Goal: Information Seeking & Learning: Learn about a topic

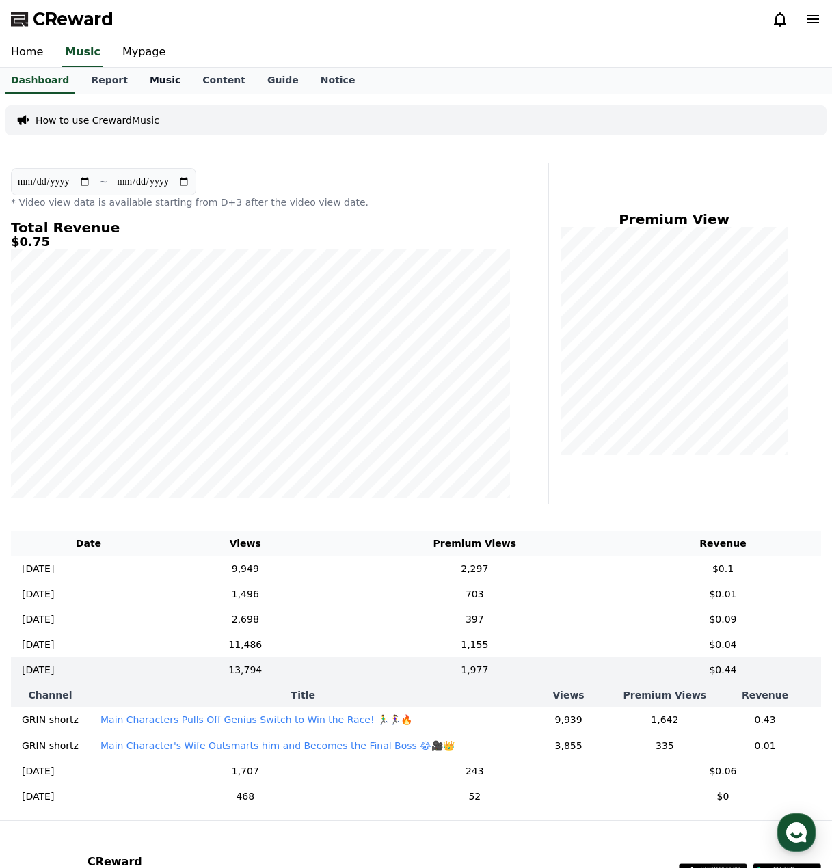
drag, startPoint x: 0, startPoint y: 0, endPoint x: 152, endPoint y: 81, distance: 172.8
click at [152, 81] on link "Music" at bounding box center [165, 81] width 53 height 26
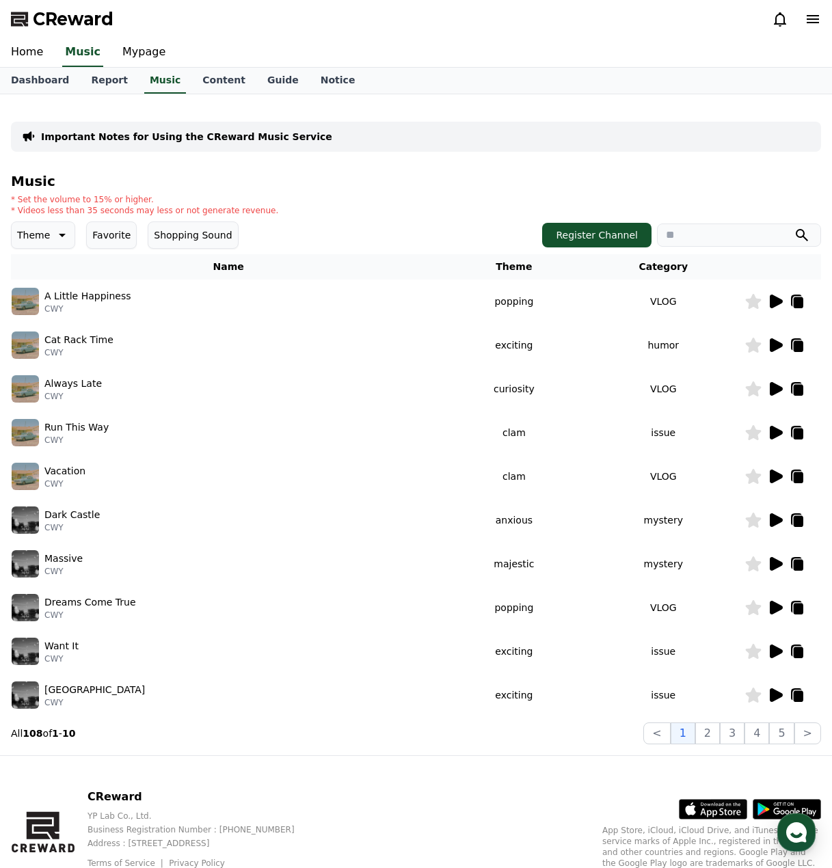
click at [59, 235] on icon at bounding box center [62, 235] width 7 height 3
click at [422, 141] on div "Important Notes for Using the CReward Music Service" at bounding box center [416, 137] width 810 height 30
click at [107, 234] on button "Favorite" at bounding box center [111, 234] width 51 height 27
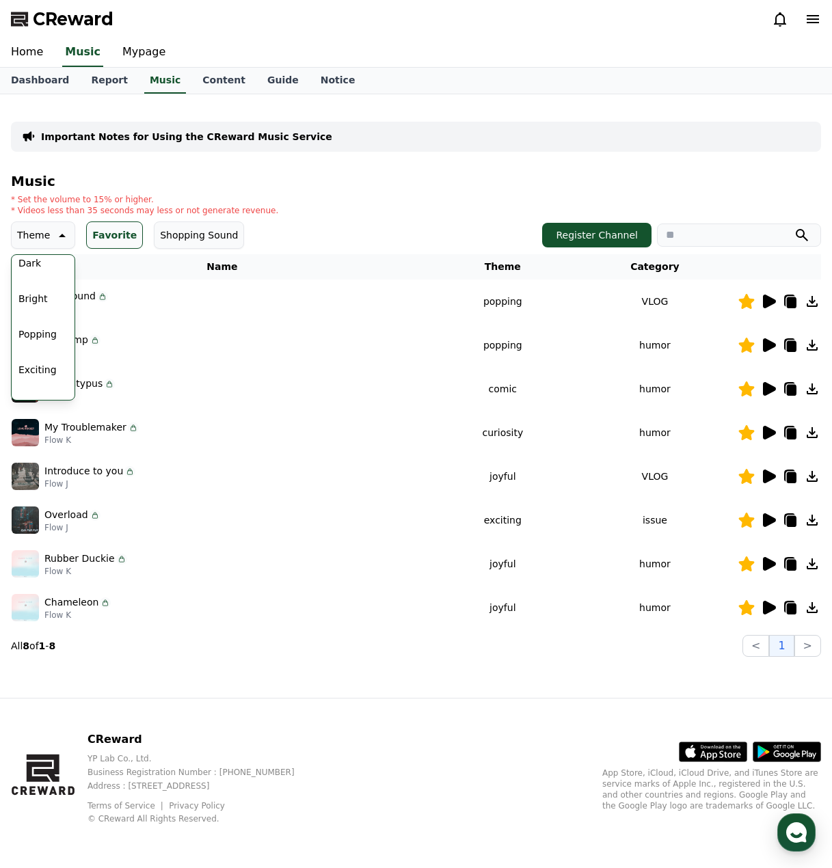
click at [768, 520] on icon at bounding box center [769, 520] width 13 height 14
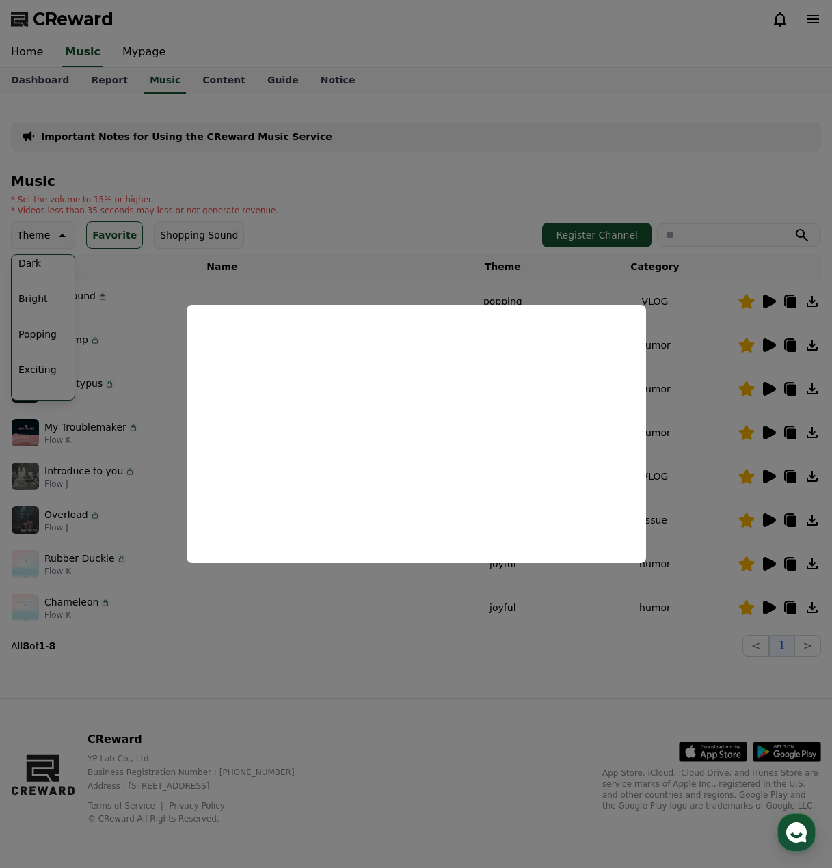
click at [416, 170] on button "close modal" at bounding box center [416, 434] width 832 height 868
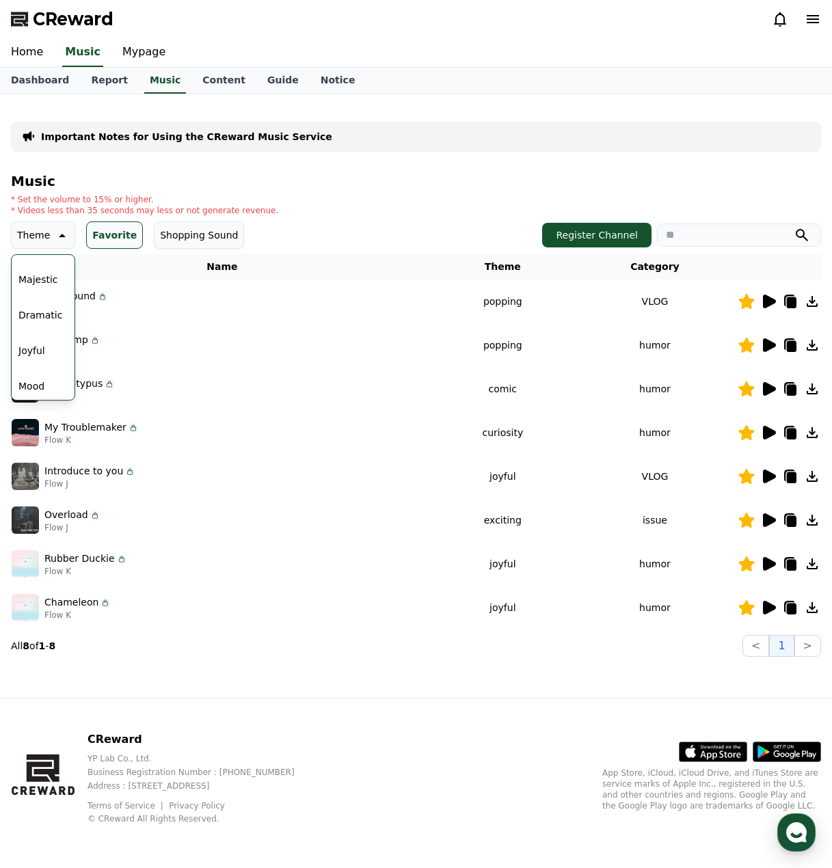
scroll to position [284, 0]
click at [46, 312] on button "Dramatic" at bounding box center [40, 308] width 55 height 30
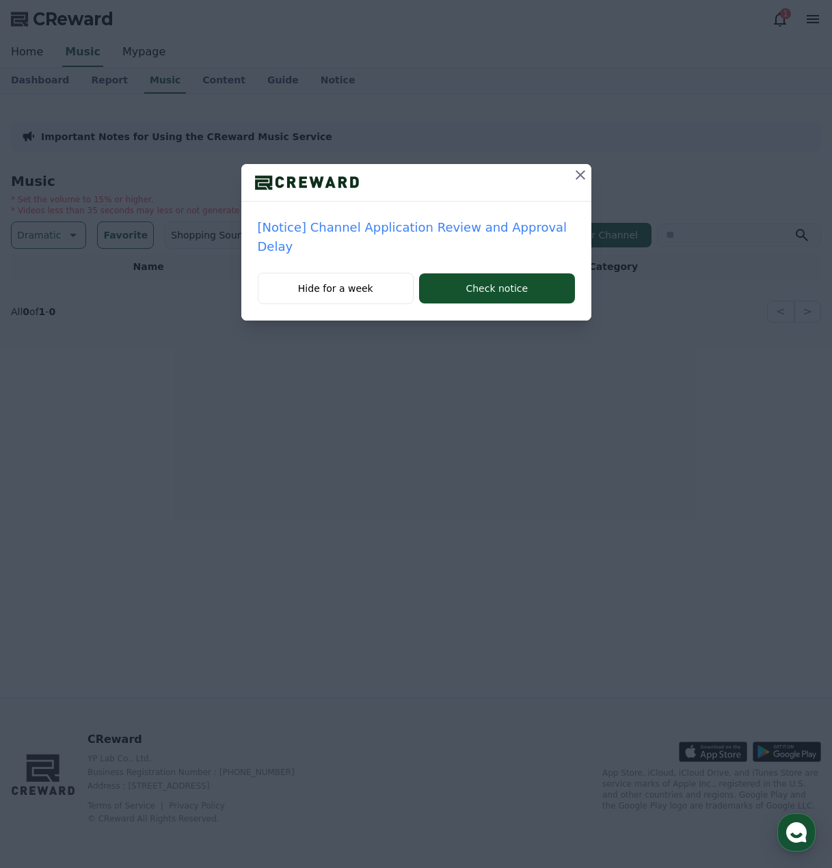
click at [575, 173] on icon at bounding box center [580, 175] width 16 height 16
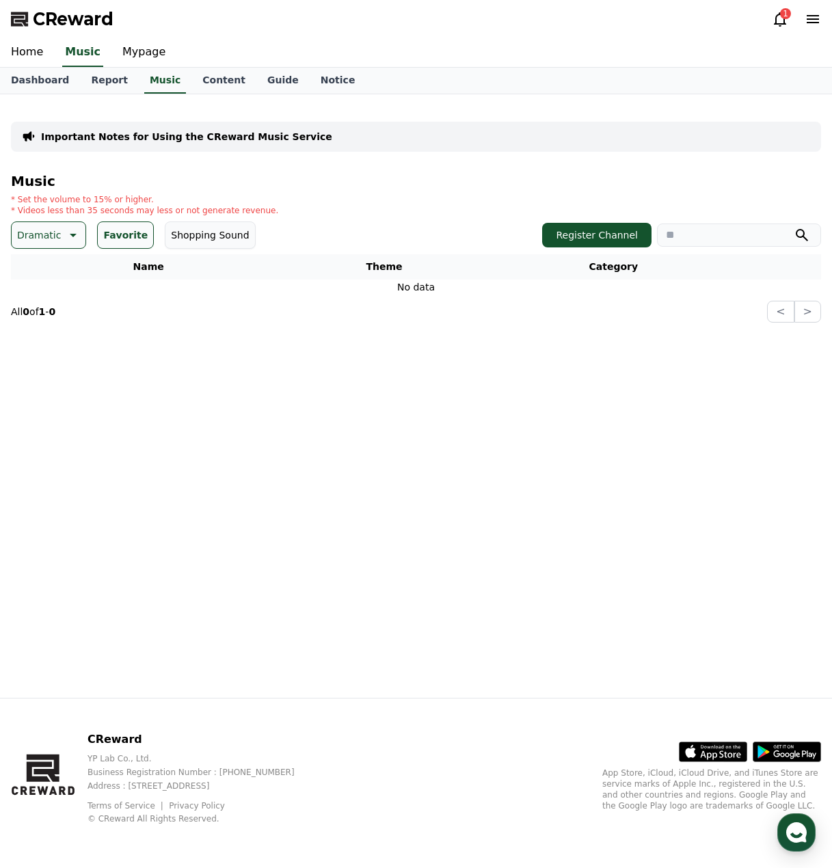
click at [106, 236] on button "Favorite" at bounding box center [125, 234] width 57 height 27
click at [64, 237] on icon at bounding box center [72, 235] width 16 height 16
click at [50, 331] on button "Dramatic" at bounding box center [43, 327] width 60 height 30
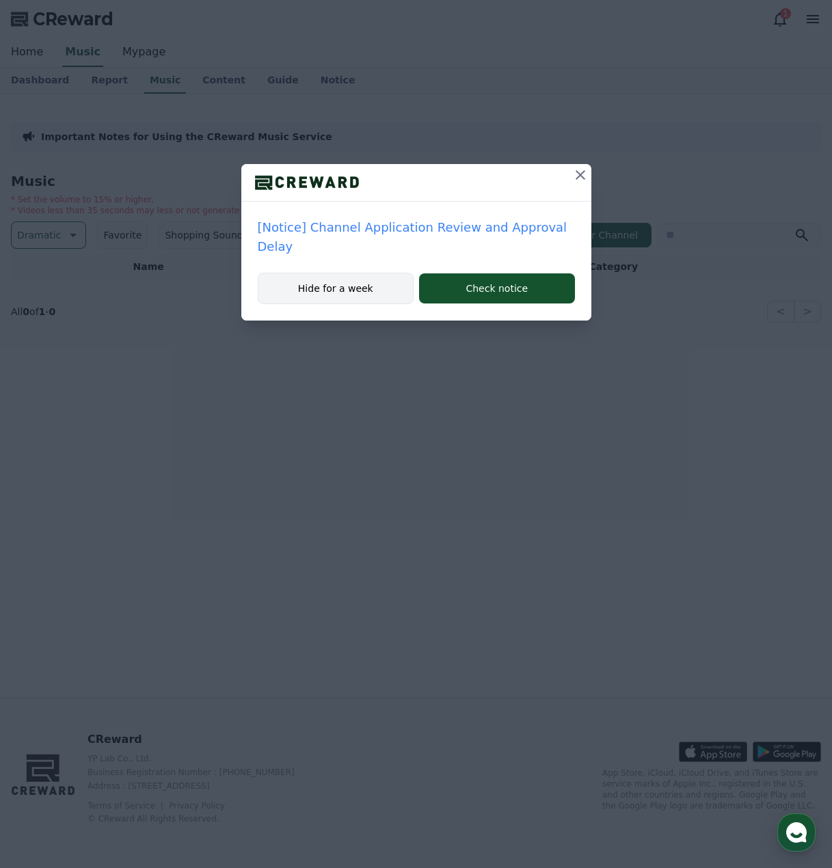
click at [363, 274] on button "Hide for a week" at bounding box center [336, 288] width 157 height 31
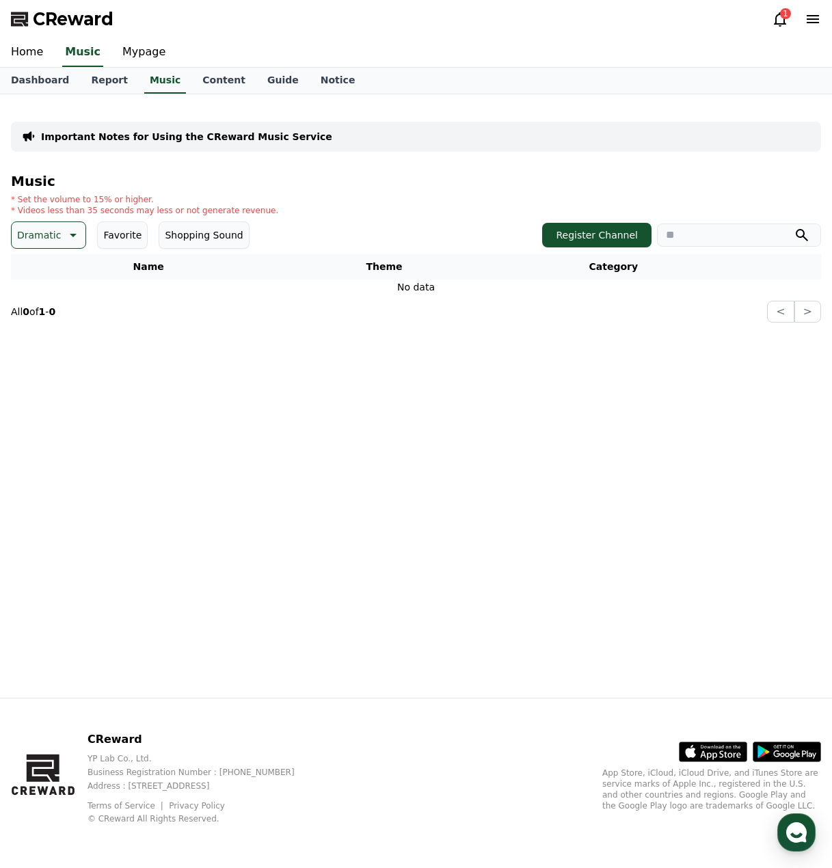
click at [72, 235] on icon at bounding box center [72, 235] width 16 height 16
click at [27, 273] on button "All" at bounding box center [24, 271] width 23 height 30
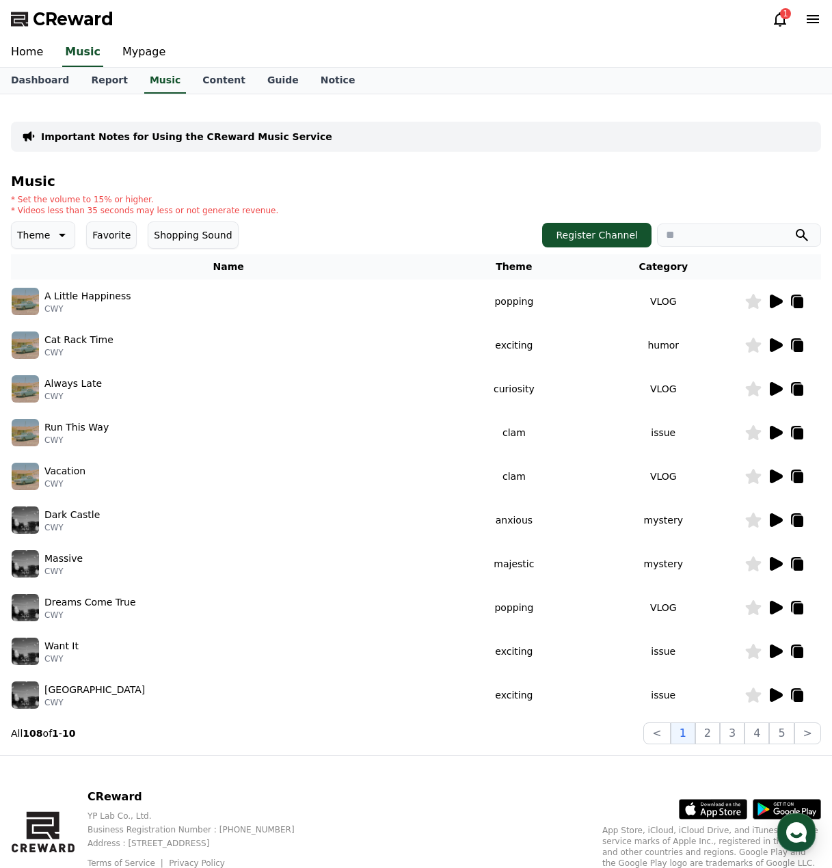
click at [769, 431] on icon at bounding box center [775, 432] width 16 height 16
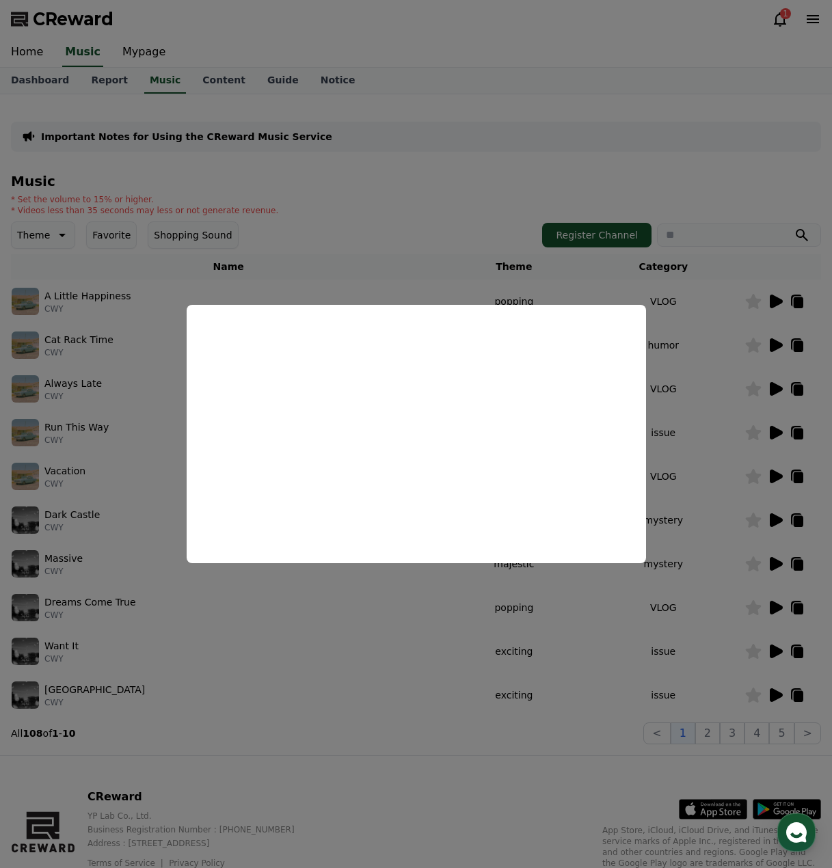
click at [352, 262] on button "close modal" at bounding box center [416, 434] width 832 height 868
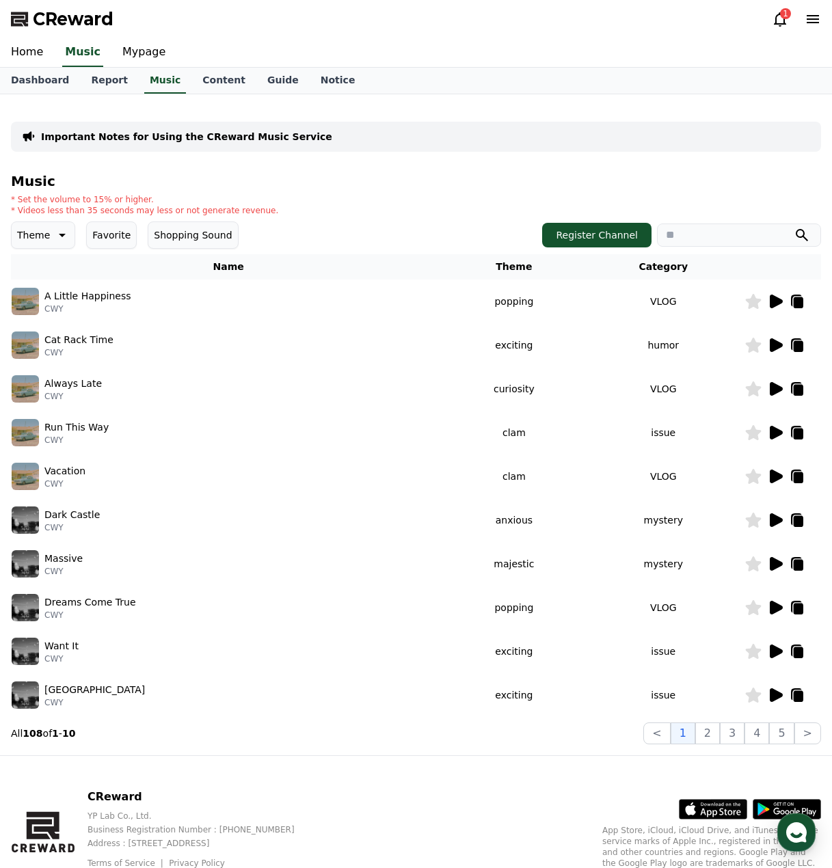
click at [60, 234] on icon at bounding box center [62, 235] width 7 height 3
click at [34, 329] on button "Touching" at bounding box center [39, 327] width 53 height 30
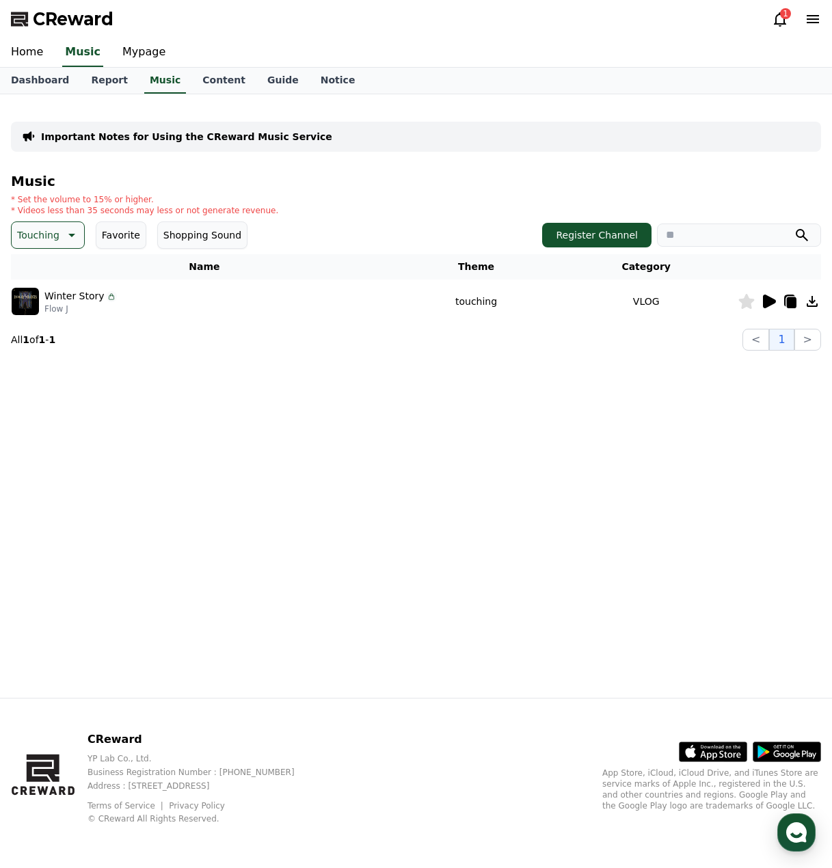
click at [771, 303] on icon at bounding box center [769, 302] width 13 height 14
